Goal: Information Seeking & Learning: Understand process/instructions

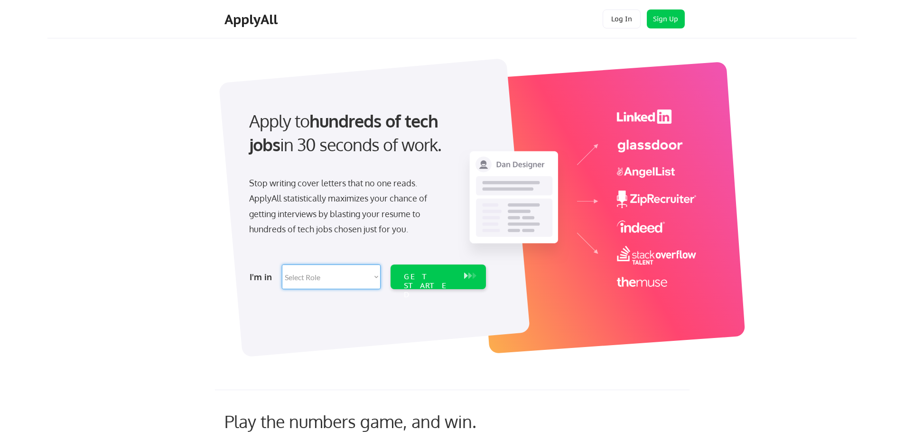
click at [372, 279] on select "Select Role Software Engineering Product Management Customer Success Sales UI/U…" at bounding box center [331, 277] width 99 height 25
select select ""tech_finance_biz_ops_cos""
click at [282, 265] on select "Select Role Software Engineering Product Management Customer Success Sales UI/U…" at bounding box center [331, 277] width 99 height 25
select select ""tech_finance_biz_ops_cos""
click at [434, 277] on div "GET STARTED" at bounding box center [429, 286] width 51 height 28
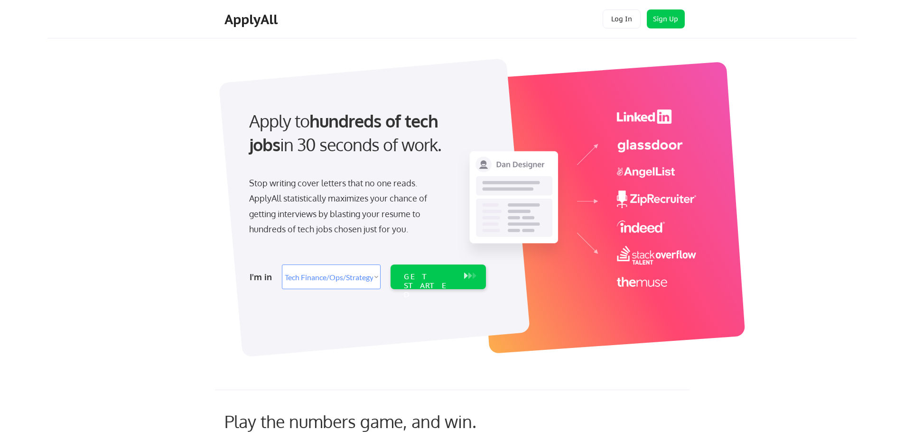
select select ""tech_finance_biz_ops_cos""
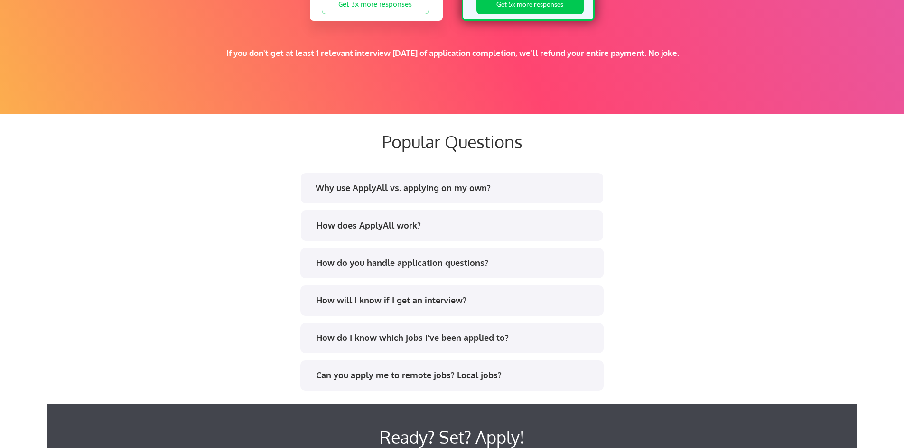
scroll to position [1708, 0]
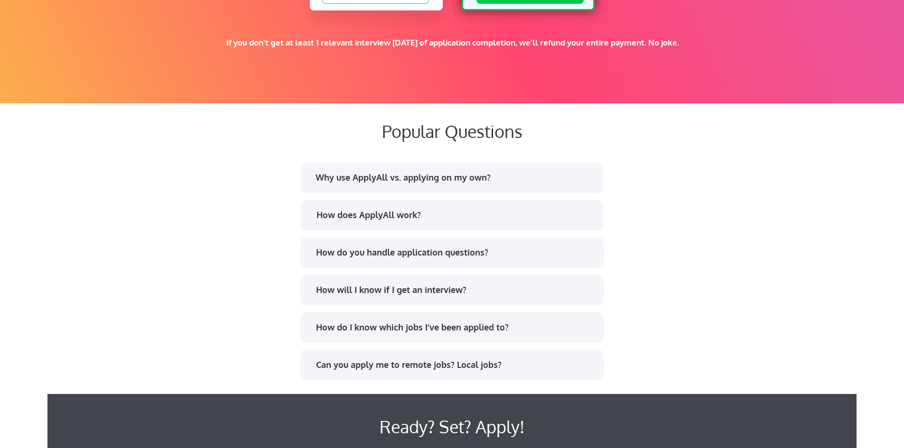
click at [470, 177] on div "Why use ApplyAll vs. applying on my own?" at bounding box center [454, 178] width 278 height 12
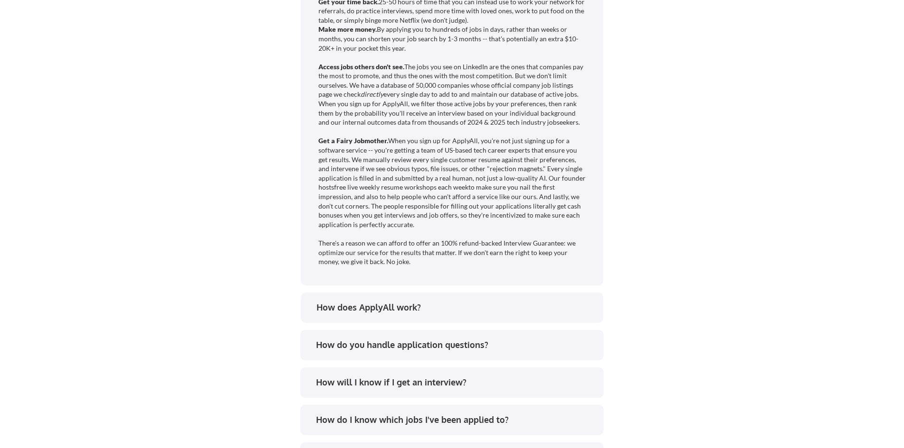
scroll to position [1945, 0]
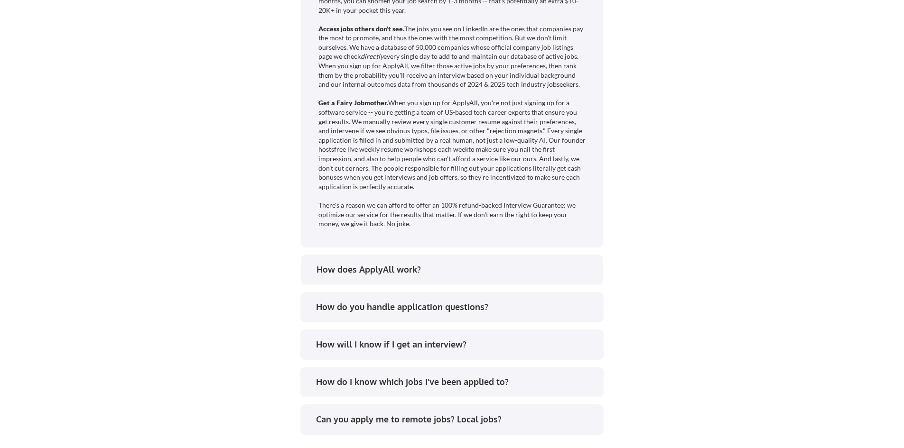
click at [405, 268] on div "How does ApplyAll work?" at bounding box center [455, 270] width 278 height 12
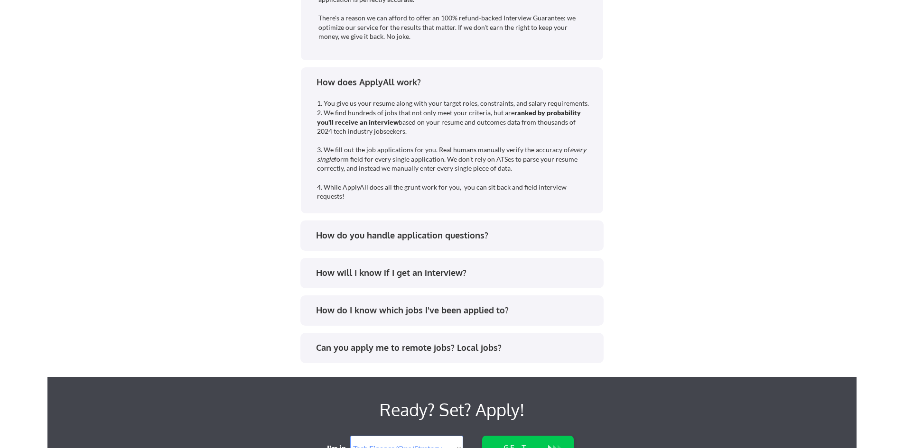
scroll to position [2135, 0]
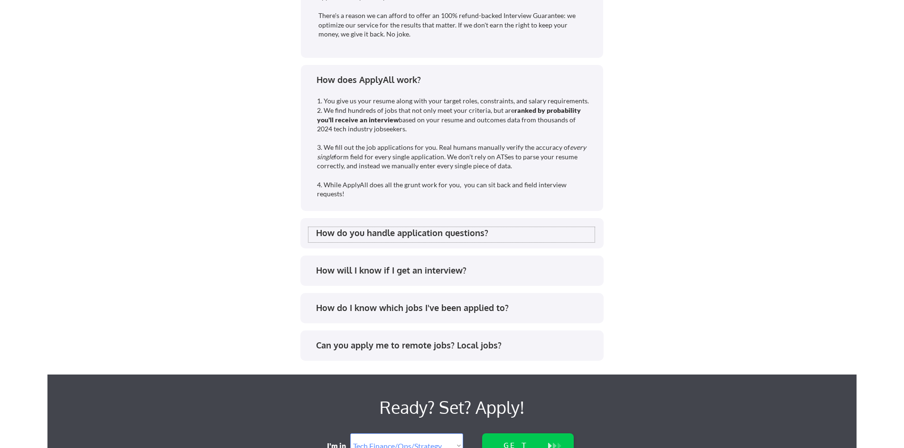
click at [398, 230] on div "How do you handle application questions?" at bounding box center [455, 233] width 278 height 12
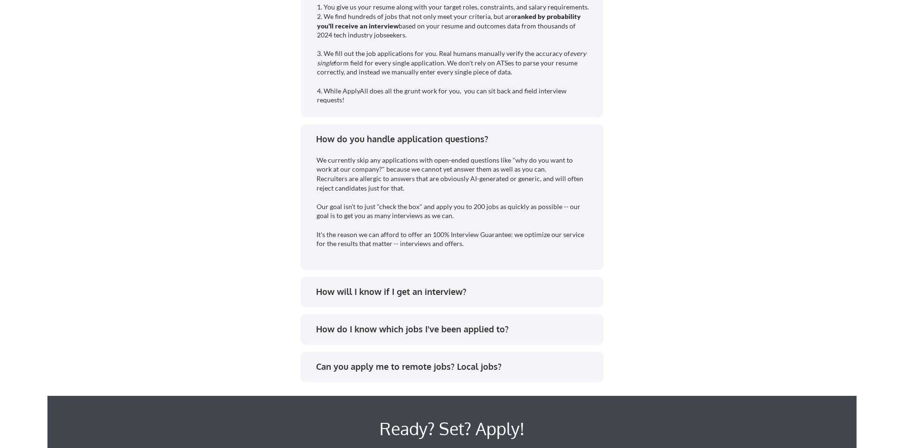
scroll to position [2229, 0]
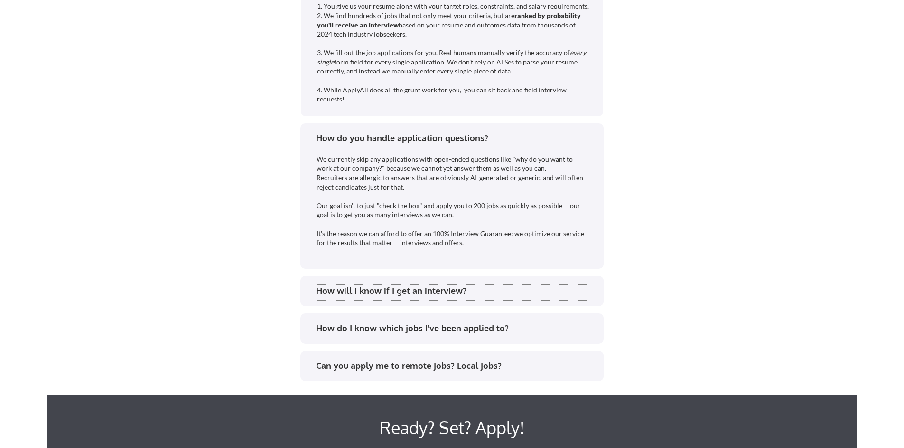
click at [361, 289] on div "How will I know if I get an interview?" at bounding box center [455, 291] width 278 height 12
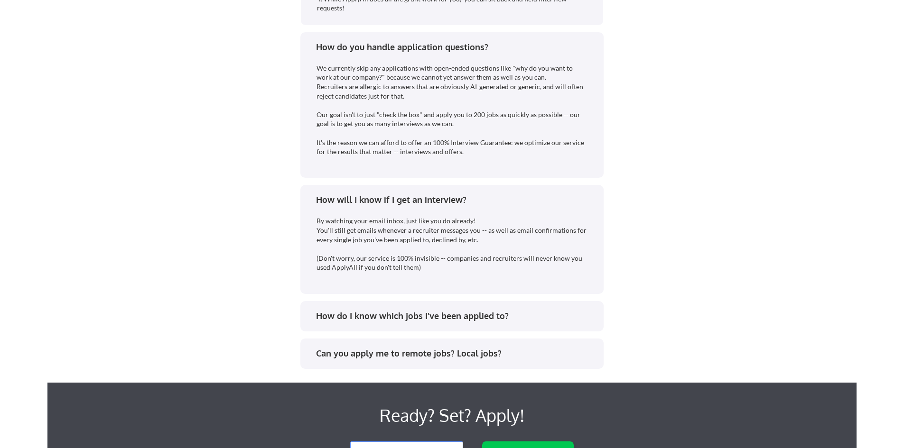
scroll to position [2324, 0]
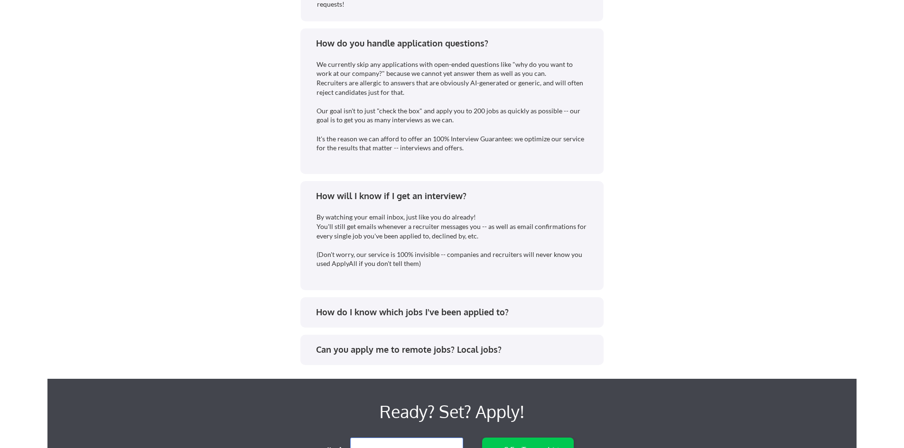
click at [448, 313] on div "How do I know which jobs I've been applied to?" at bounding box center [455, 312] width 278 height 12
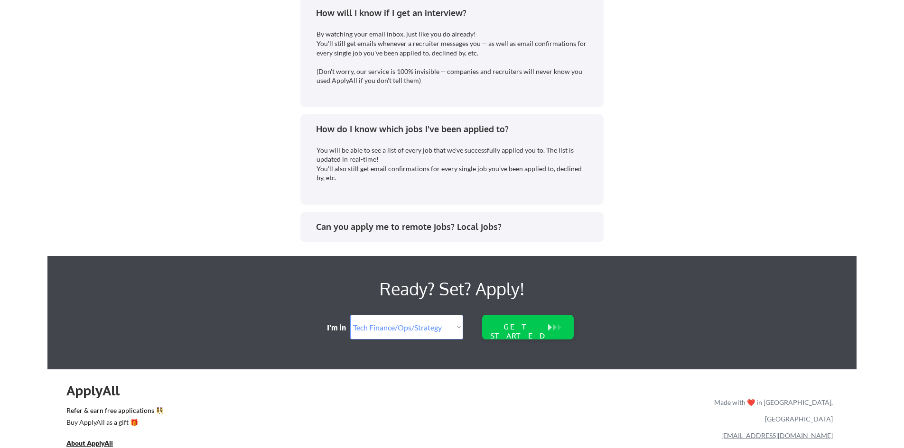
scroll to position [2514, 0]
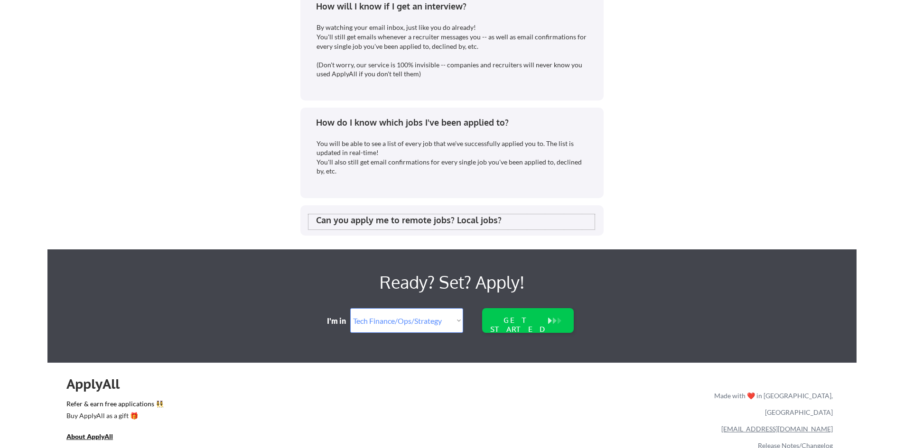
click at [431, 222] on div "Can you apply me to remote jobs? Local jobs?" at bounding box center [455, 220] width 278 height 12
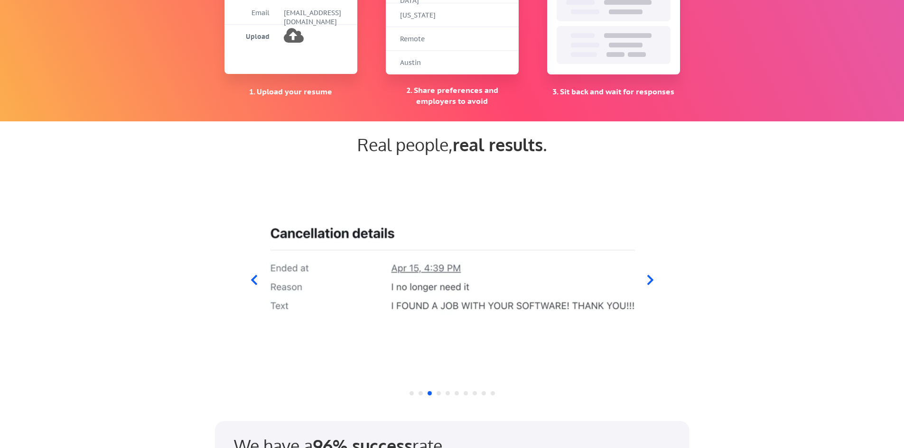
scroll to position [784, 0]
